Goal: Task Accomplishment & Management: Use online tool/utility

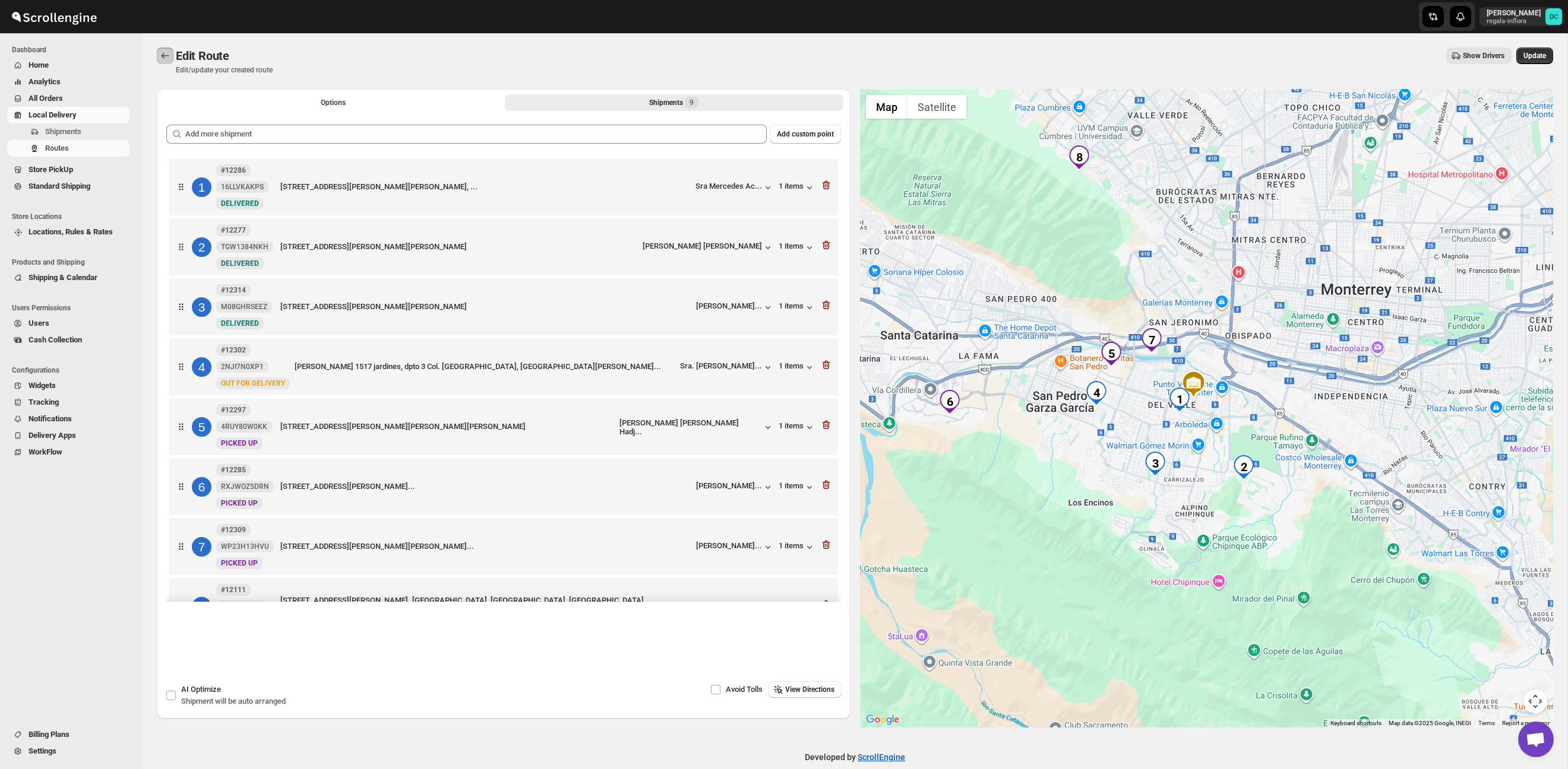
click at [172, 57] on button "Routes" at bounding box center [164, 55] width 17 height 17
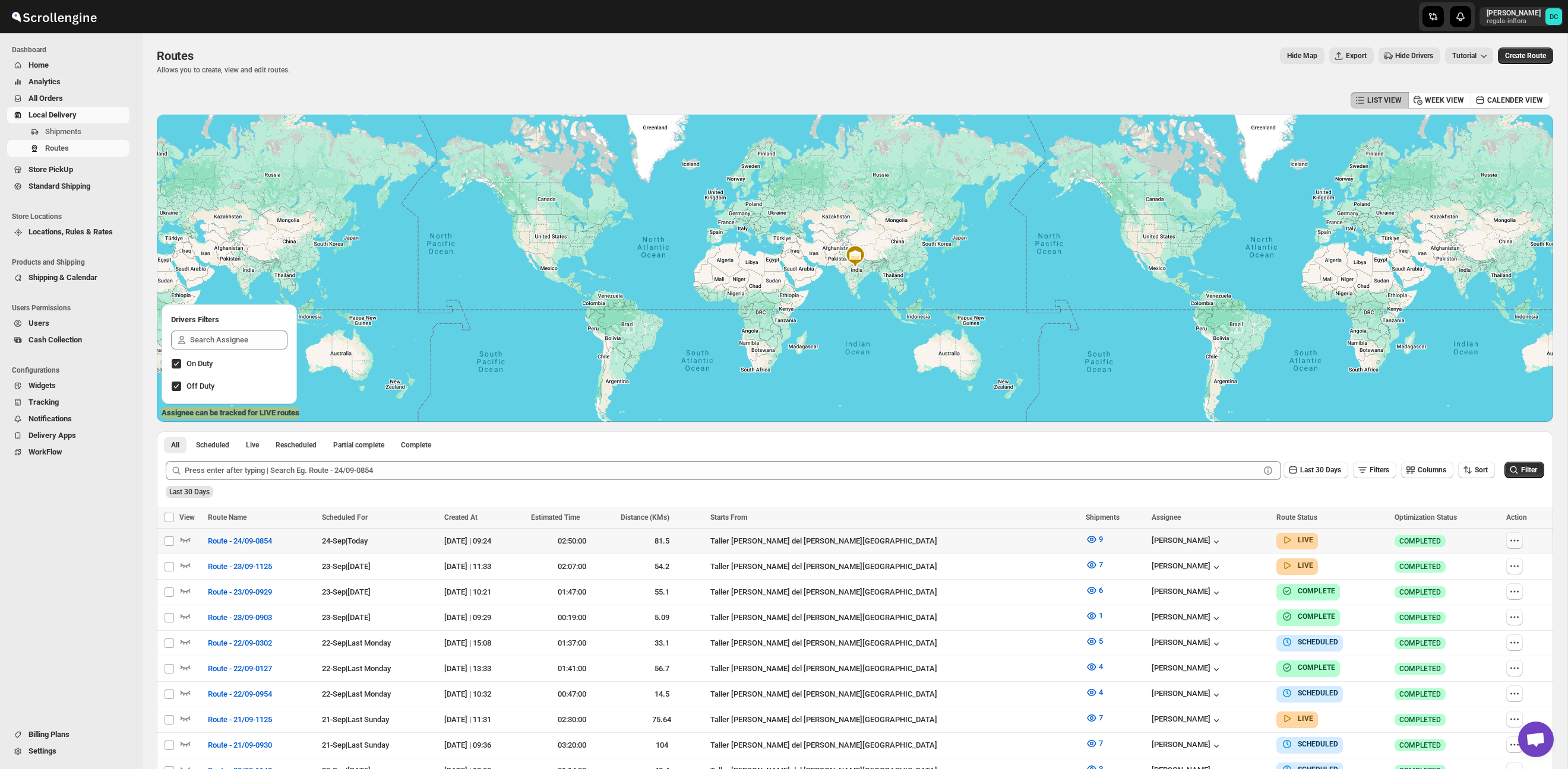
click at [1509, 544] on icon "button" at bounding box center [1514, 540] width 12 height 12
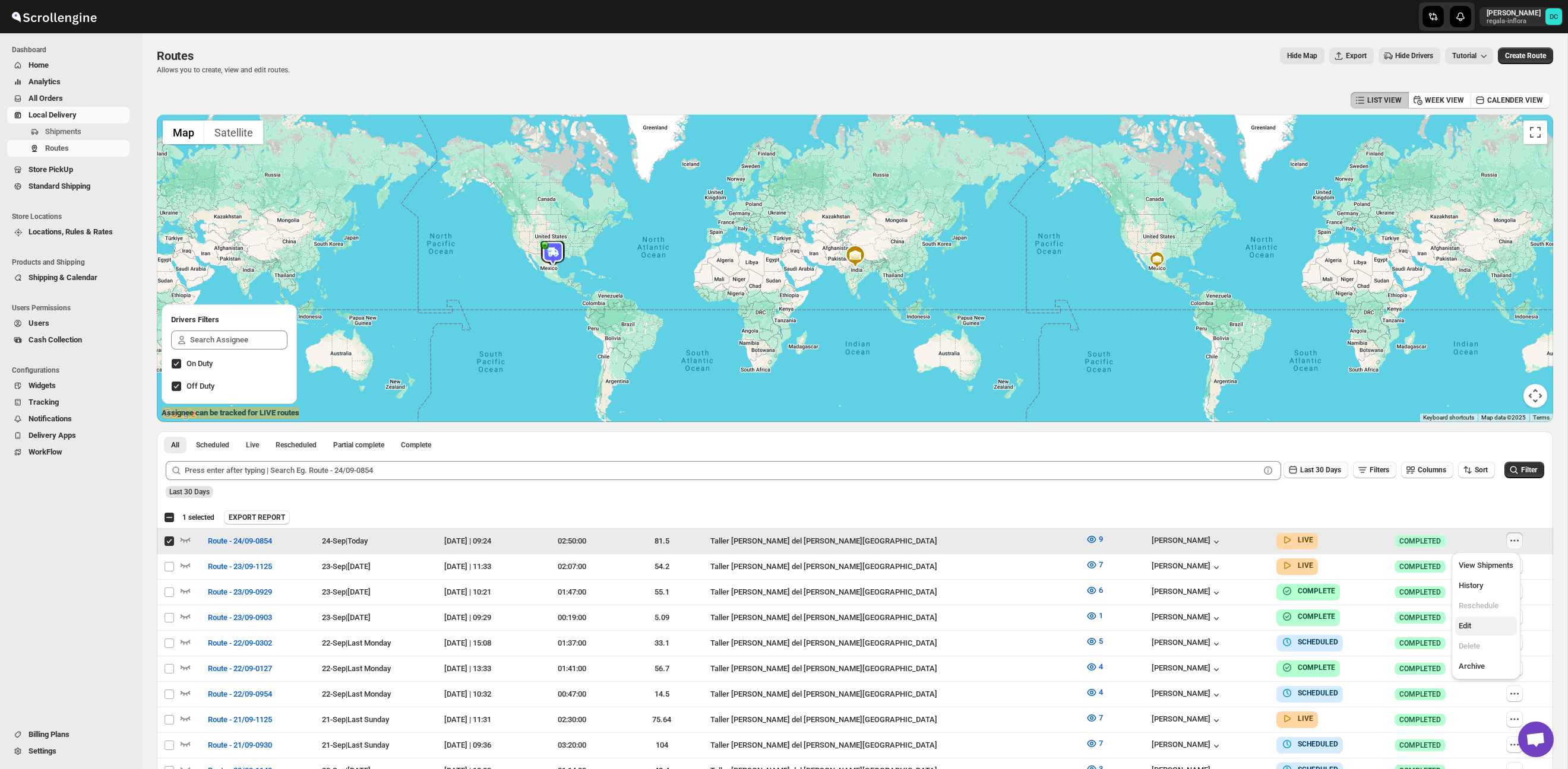
click at [1486, 625] on span "Edit" at bounding box center [1485, 627] width 55 height 12
checkbox input "false"
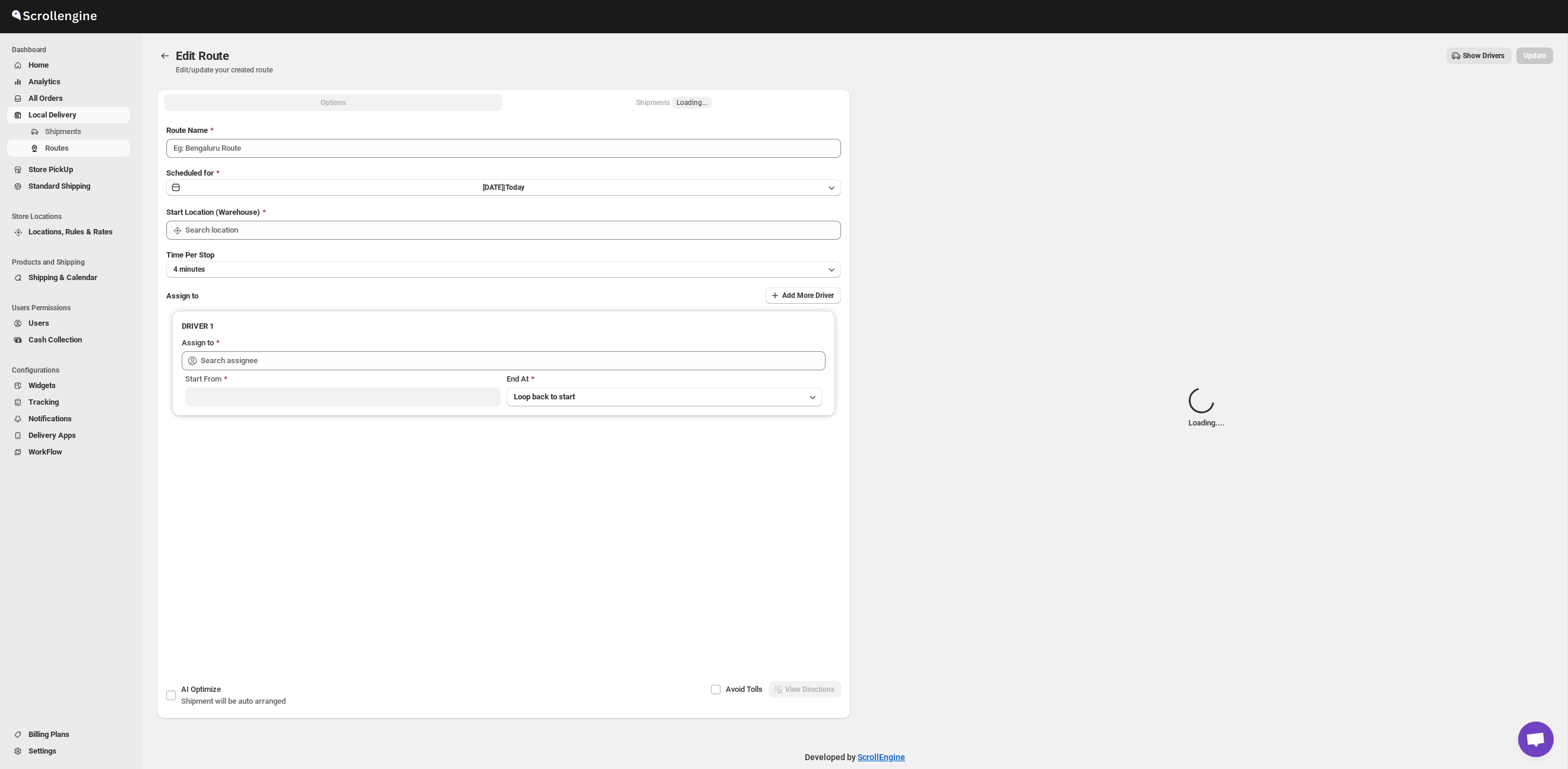
type input "Route - 24/09-0854"
type input "Taller [PERSON_NAME] del [PERSON_NAME][GEOGRAPHIC_DATA]"
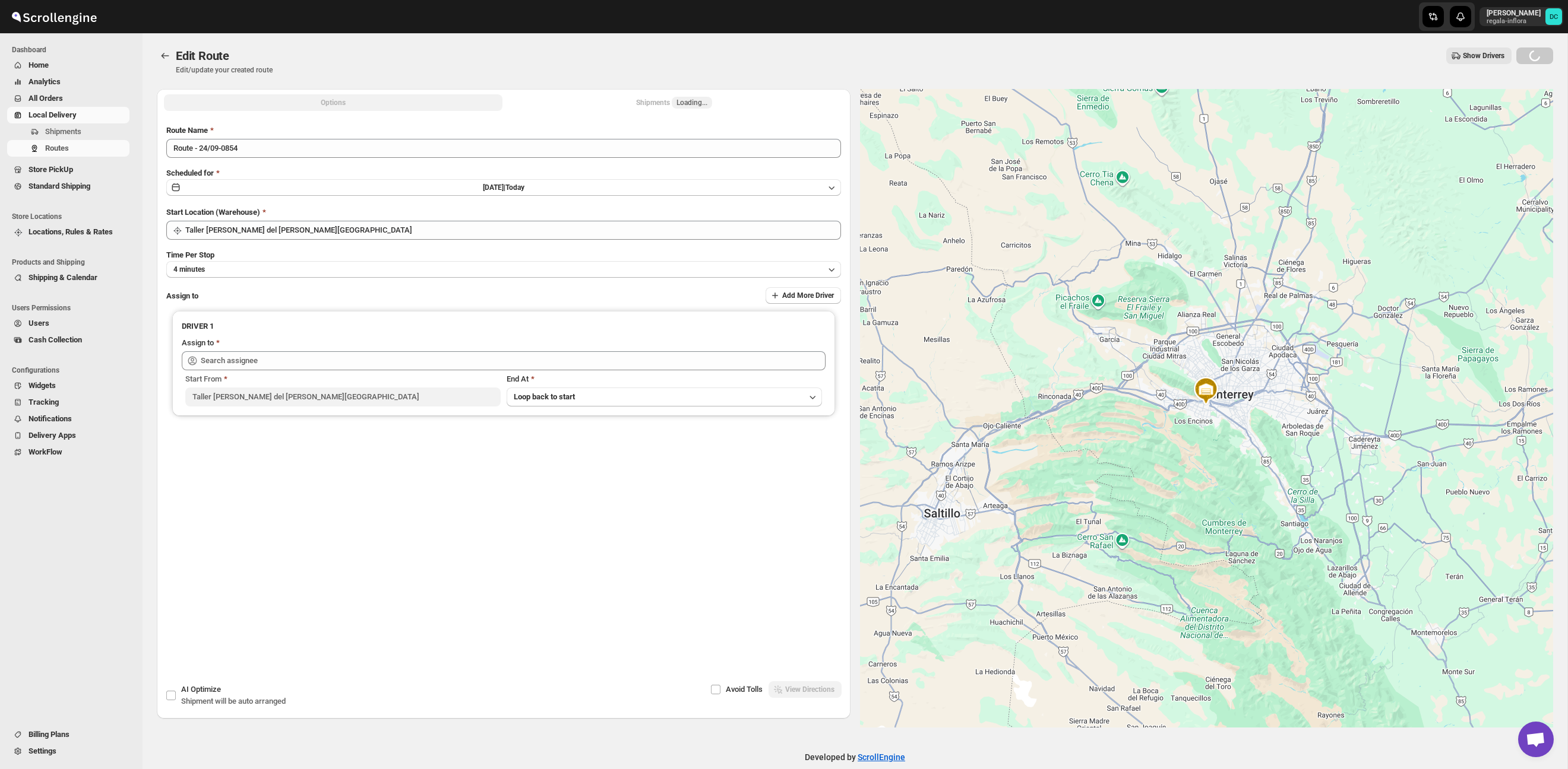
type input "[PERSON_NAME] ([EMAIL_ADDRESS][DOMAIN_NAME])"
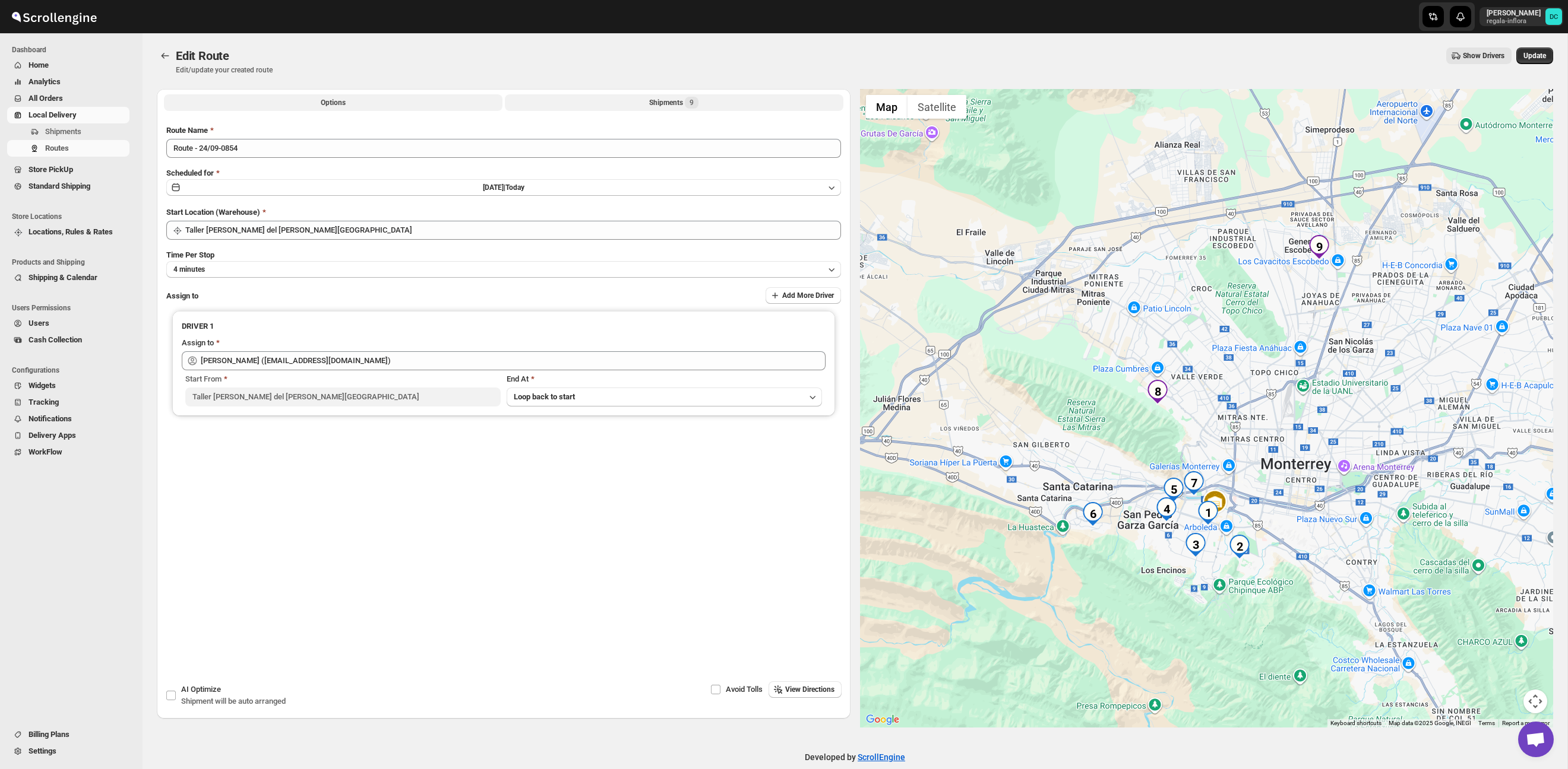
click at [675, 106] on div "Shipments 9" at bounding box center [674, 103] width 49 height 12
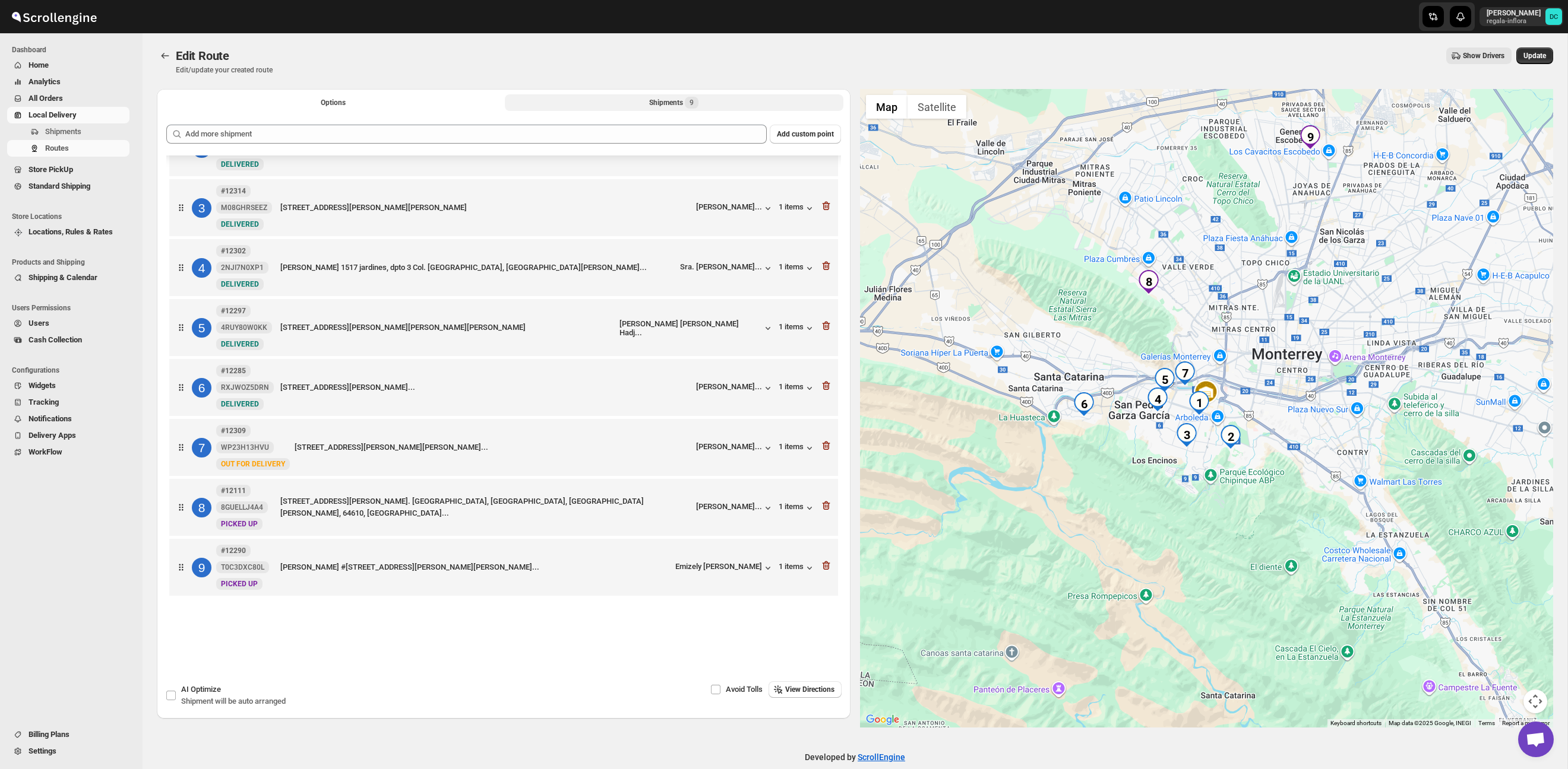
scroll to position [107, 0]
